Goal: Task Accomplishment & Management: Manage account settings

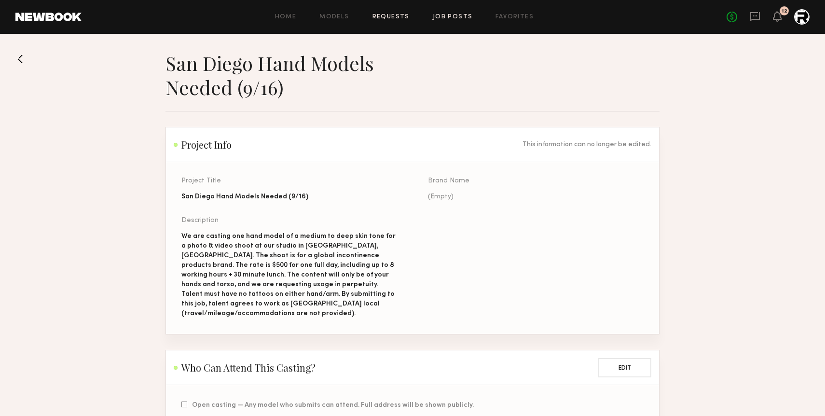
click at [399, 17] on link "Requests" at bounding box center [390, 17] width 37 height 6
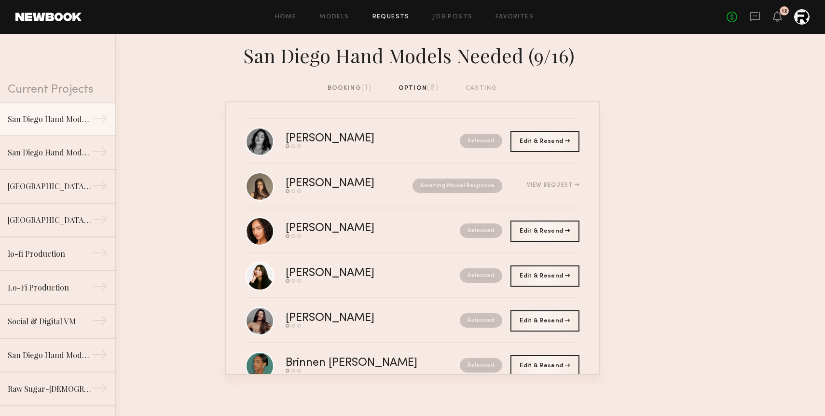
click at [349, 85] on div "booking (1)" at bounding box center [350, 88] width 44 height 11
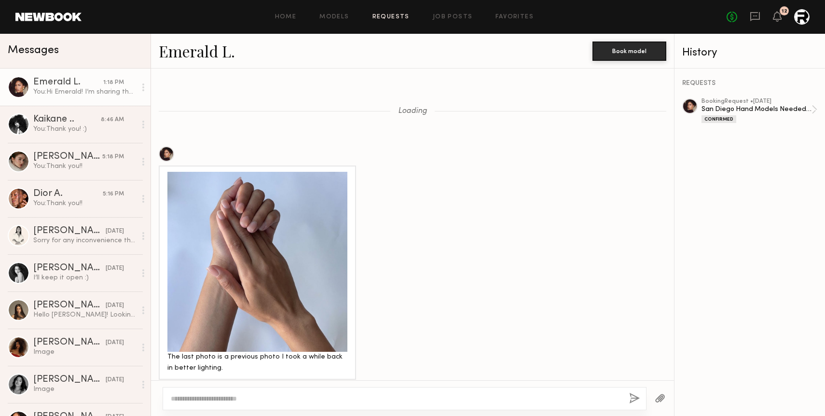
scroll to position [1066, 0]
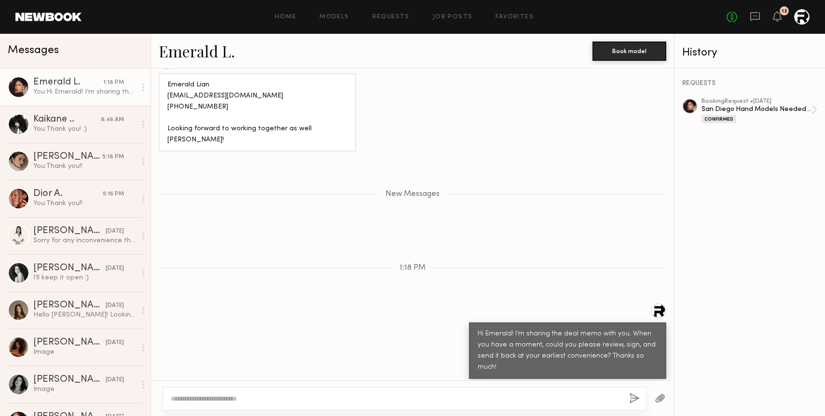
click at [546, 389] on div "FR_DealMemo_Tena_Sensitive_Launch_2025_EmeraldLian (1) .pdf 128.97 KB Click to …" at bounding box center [574, 395] width 171 height 13
click at [443, 15] on link "Job Posts" at bounding box center [453, 17] width 40 height 6
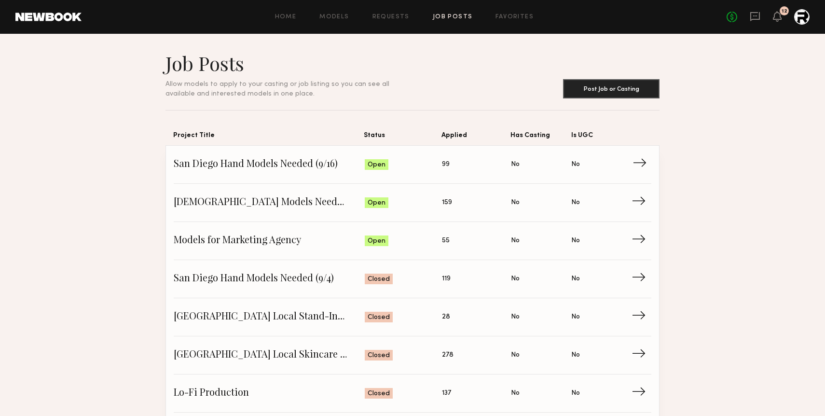
click at [272, 166] on span "San Diego Hand Models Needed (9/16)" at bounding box center [269, 164] width 191 height 14
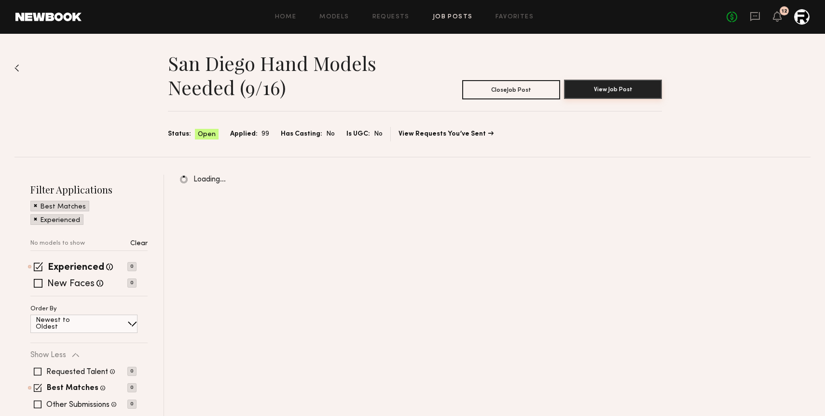
click at [595, 90] on button "View Job Post" at bounding box center [613, 89] width 98 height 19
